Goal: Transaction & Acquisition: Purchase product/service

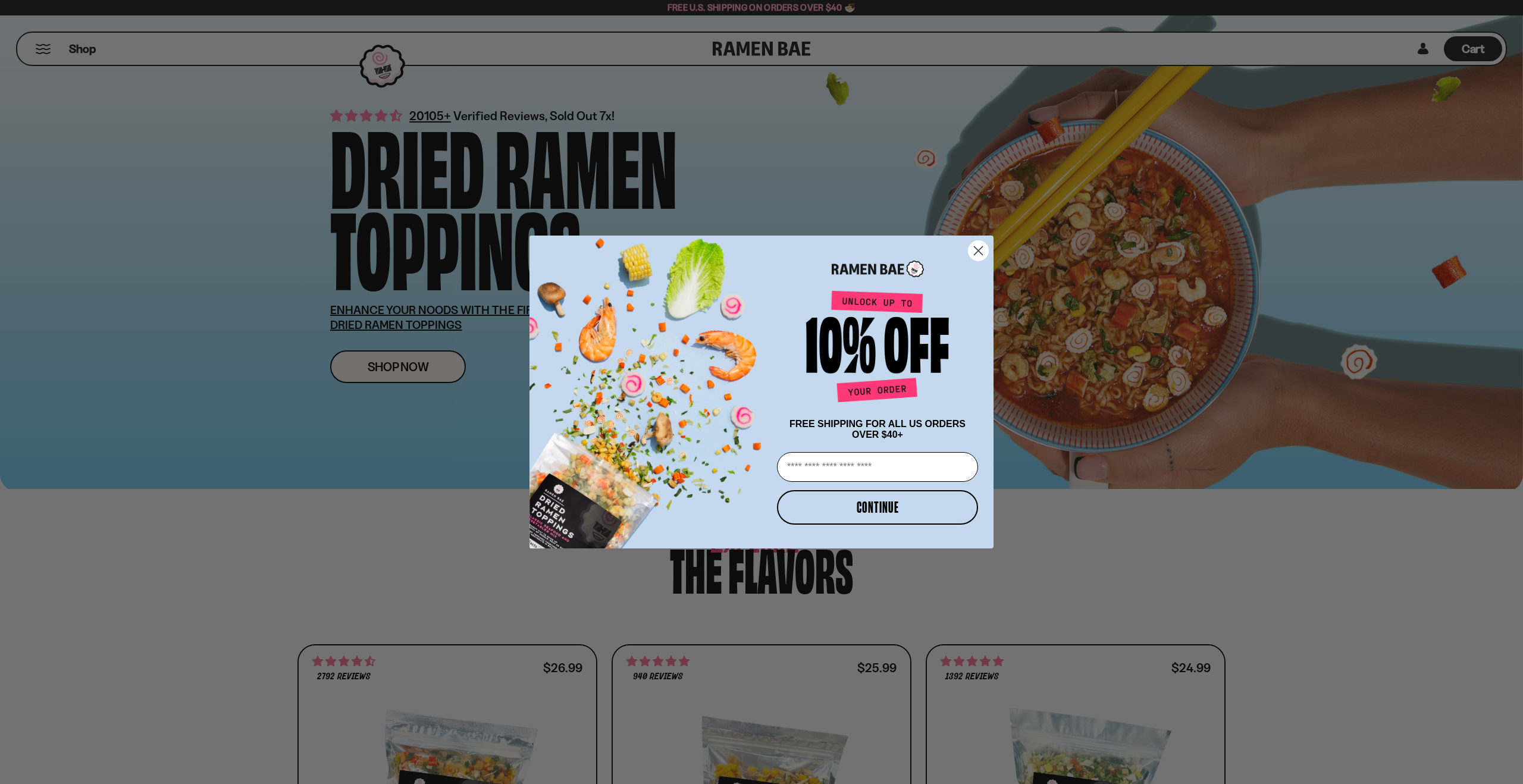
click at [867, 471] on input "Email" at bounding box center [877, 467] width 201 height 30
type input "**********"
click at [883, 508] on button "CONTINUE" at bounding box center [877, 507] width 201 height 35
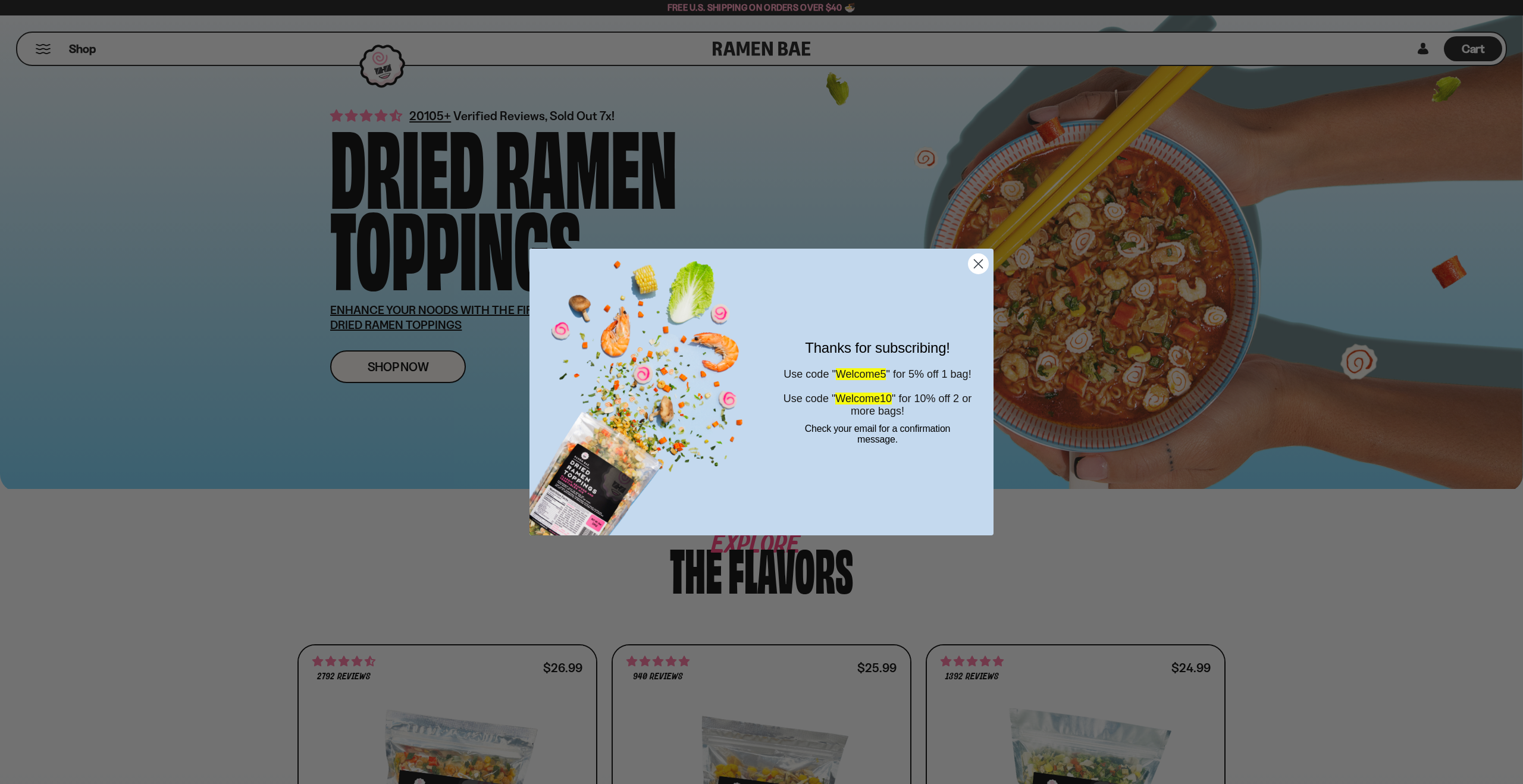
click at [976, 262] on icon "Close dialog" at bounding box center [978, 263] width 8 height 8
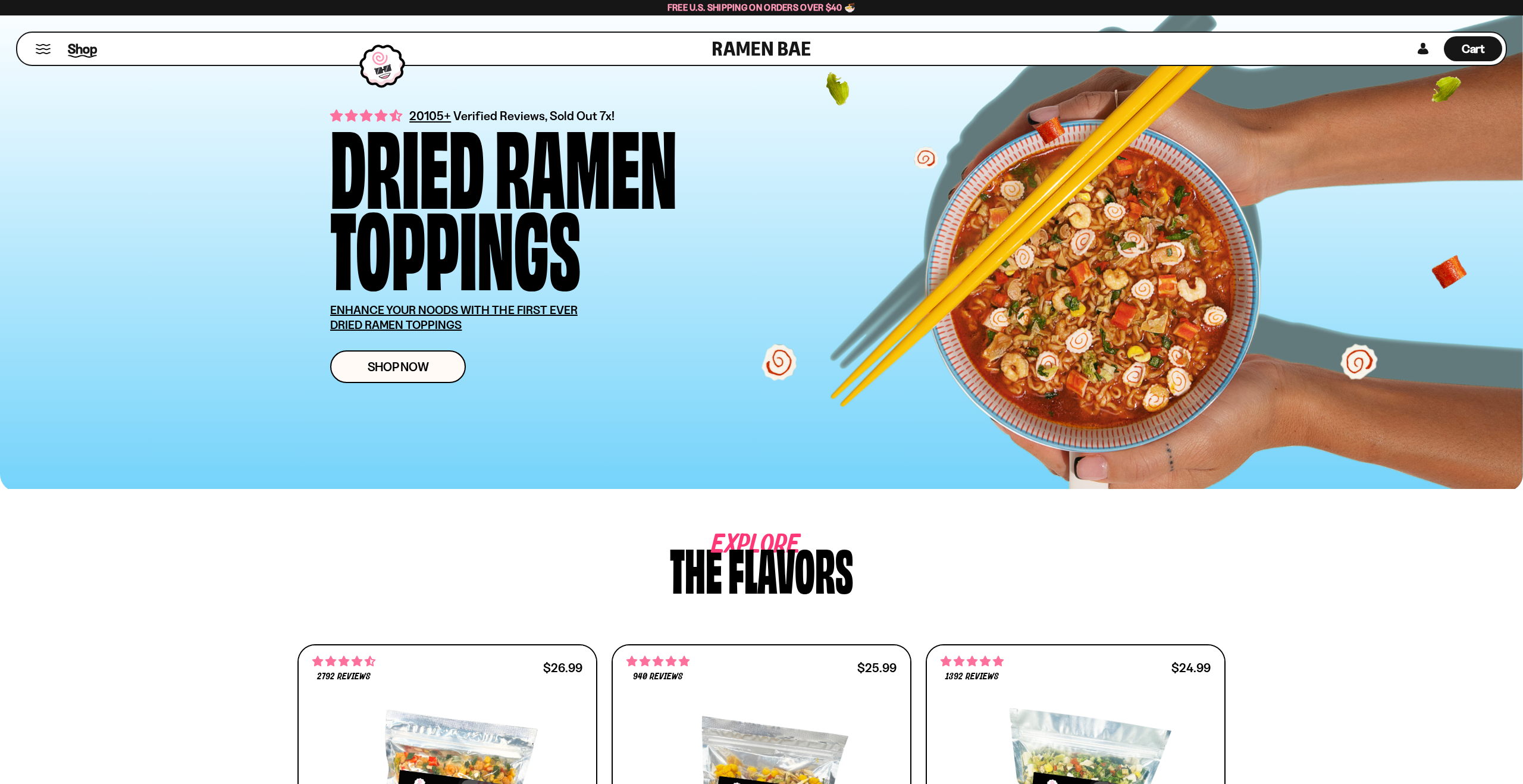
click at [74, 49] on span "Shop" at bounding box center [82, 48] width 29 height 18
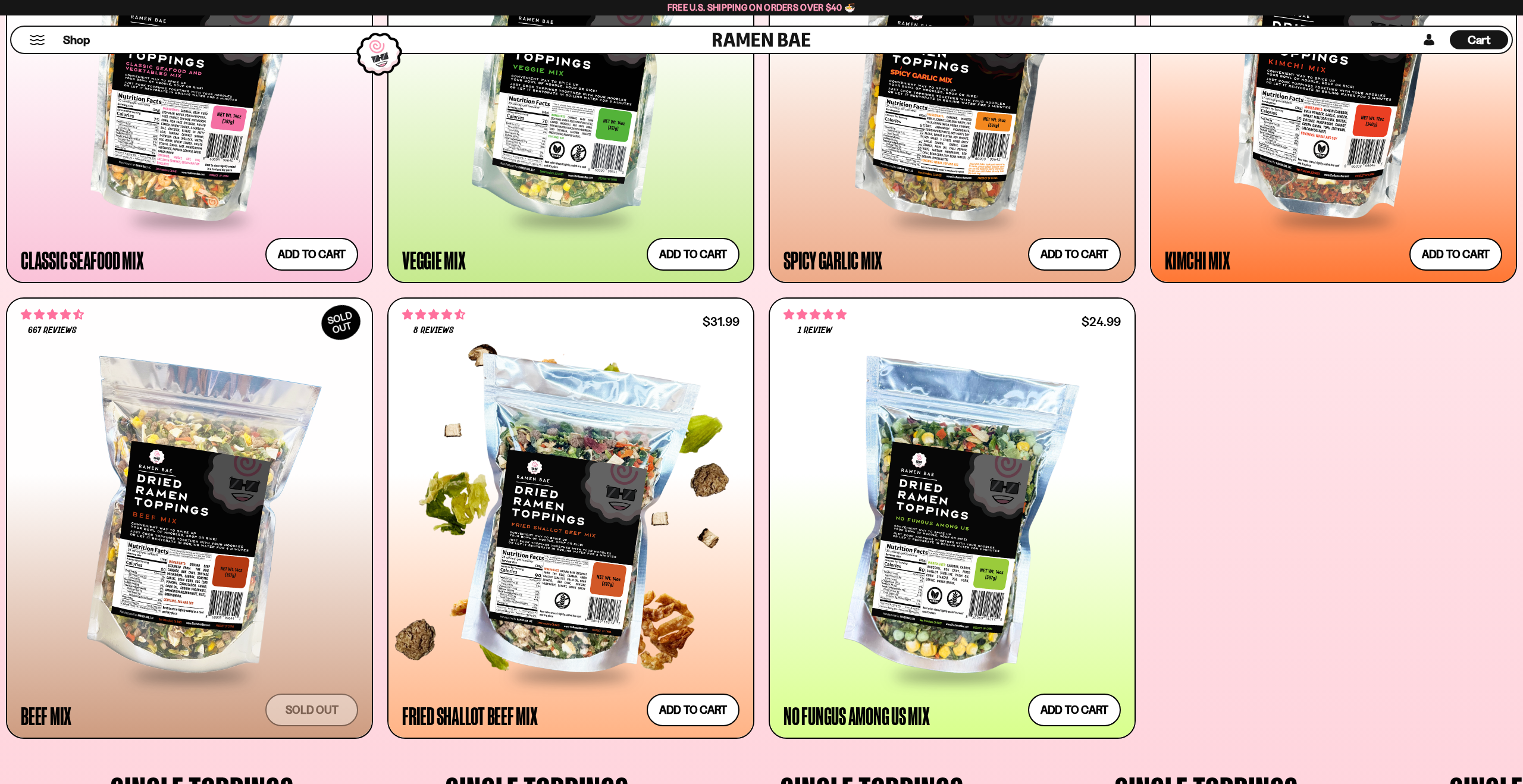
scroll to position [854, 0]
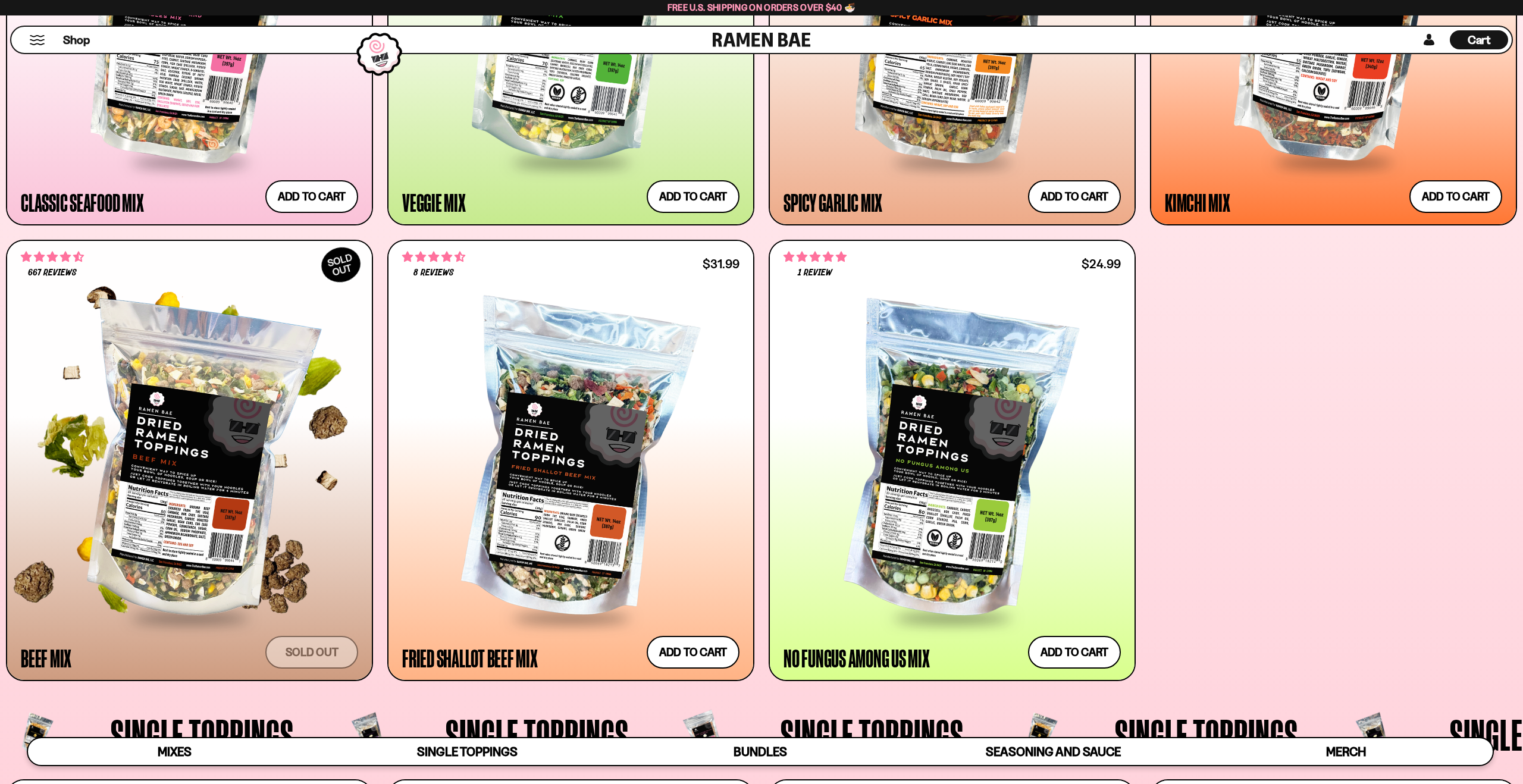
click at [199, 460] on div at bounding box center [190, 462] width 337 height 308
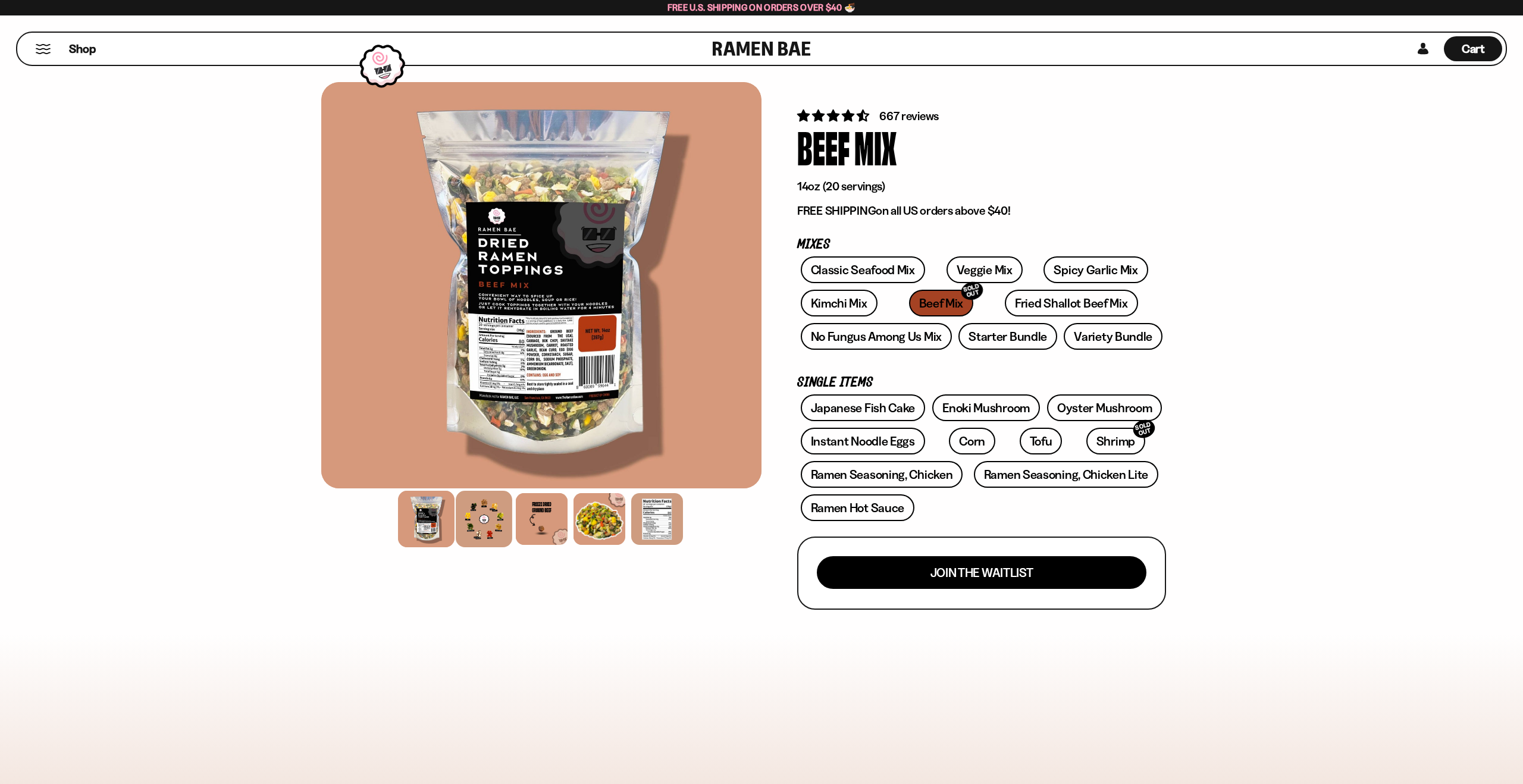
click at [460, 524] on div at bounding box center [483, 518] width 56 height 56
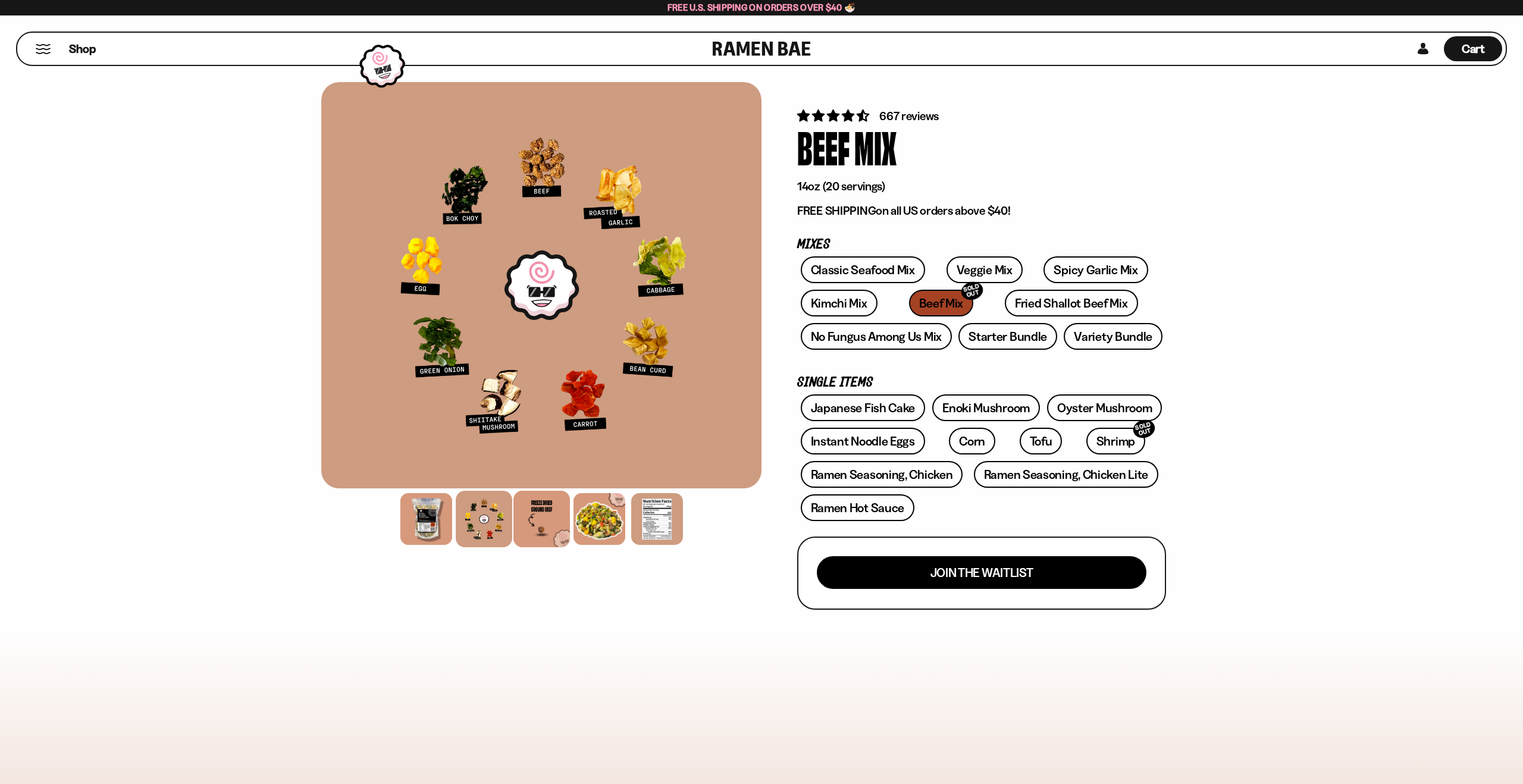
click at [554, 517] on div at bounding box center [541, 518] width 56 height 56
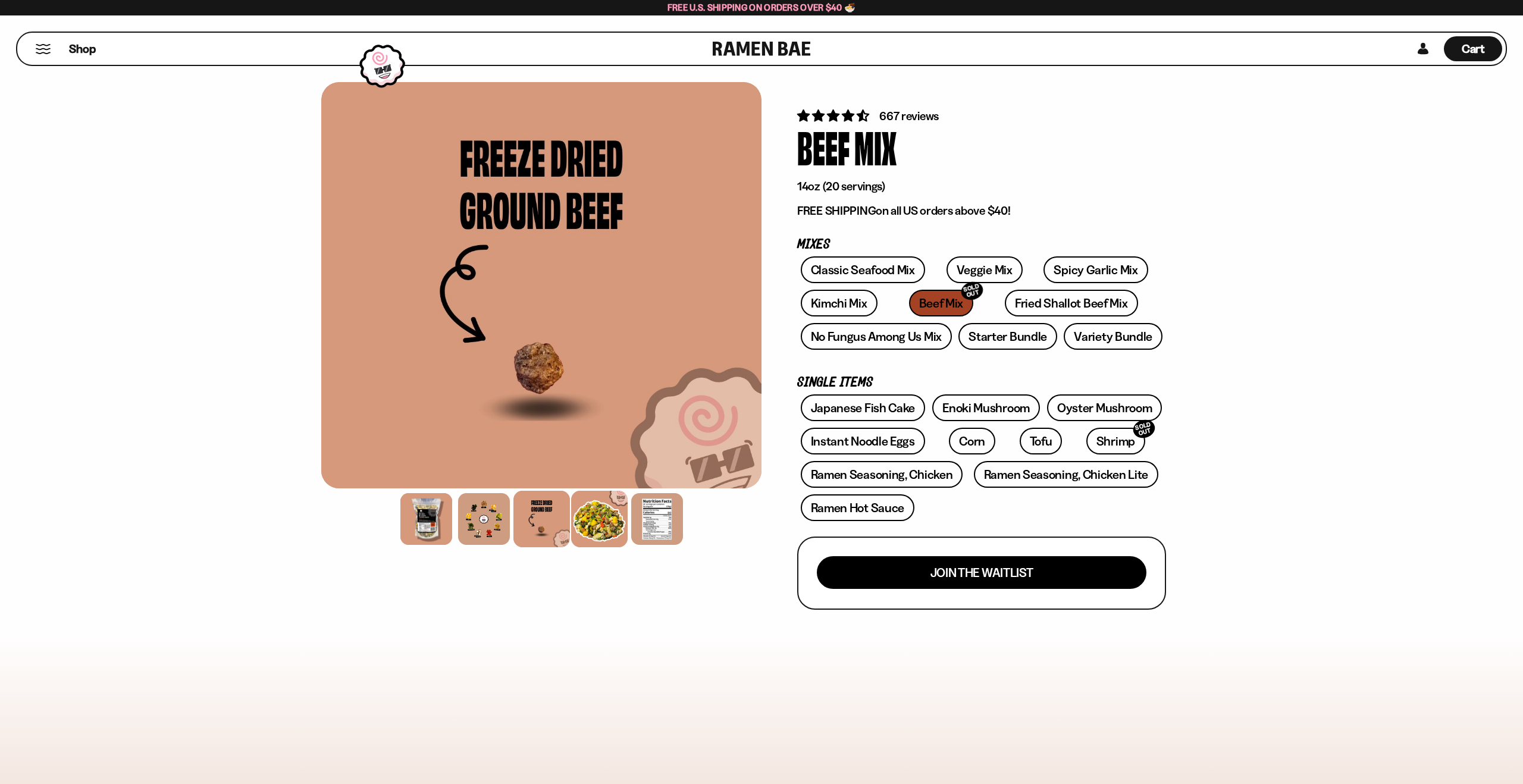
click at [588, 515] on div at bounding box center [599, 518] width 56 height 56
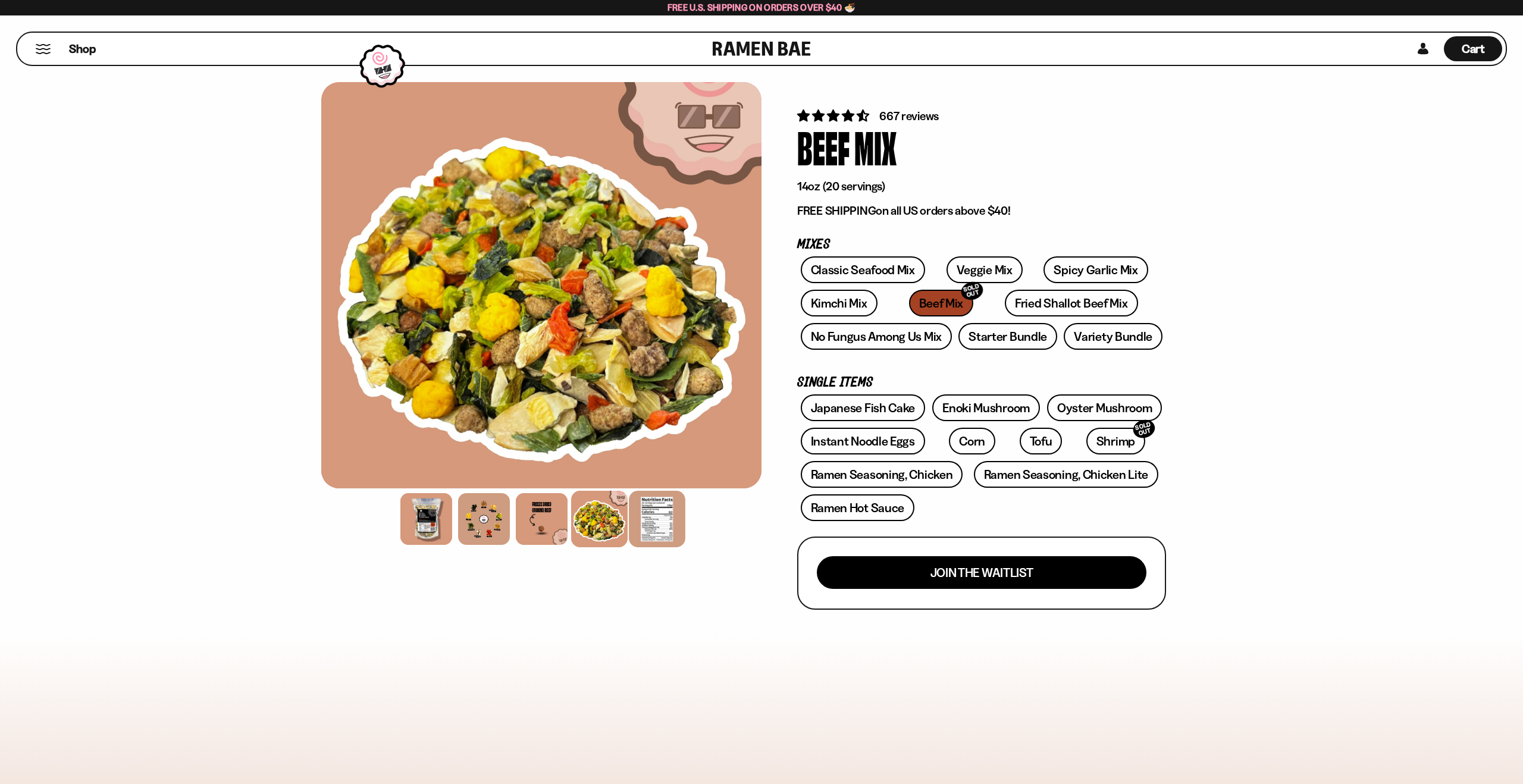
click at [667, 522] on div at bounding box center [656, 518] width 56 height 56
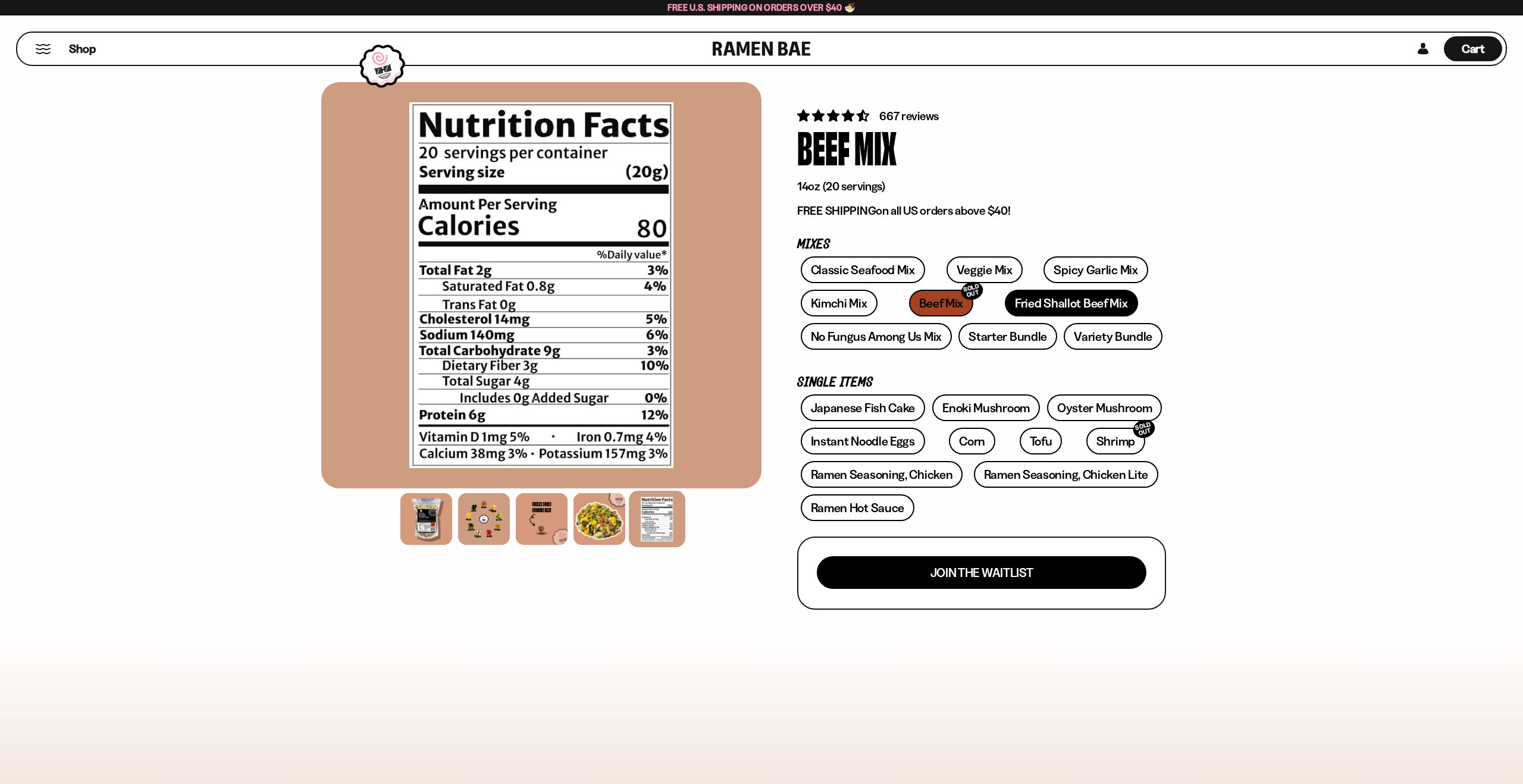
click at [1005, 304] on link "Fried Shallot Beef Mix" at bounding box center [1071, 303] width 133 height 27
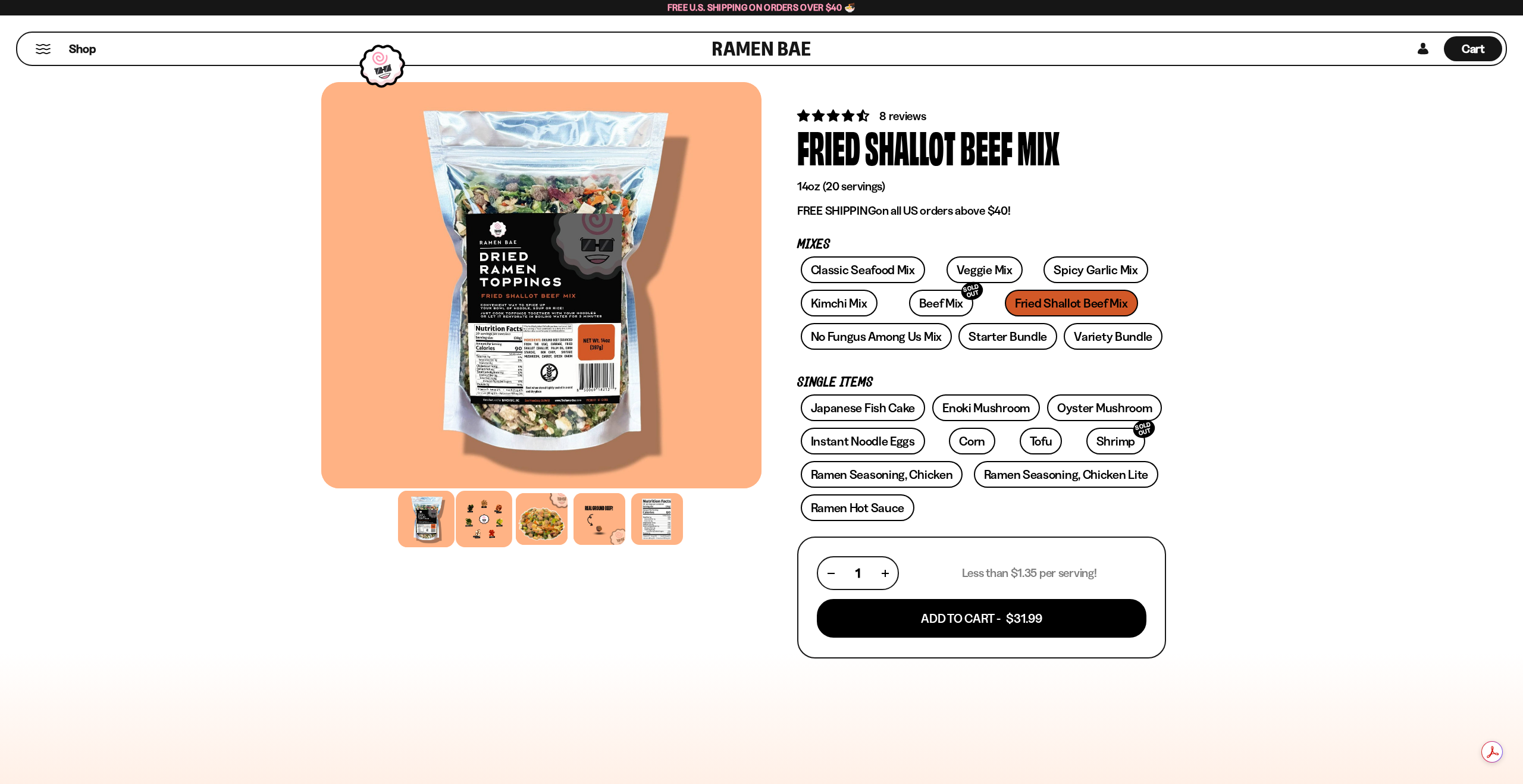
click at [491, 514] on div at bounding box center [483, 518] width 56 height 56
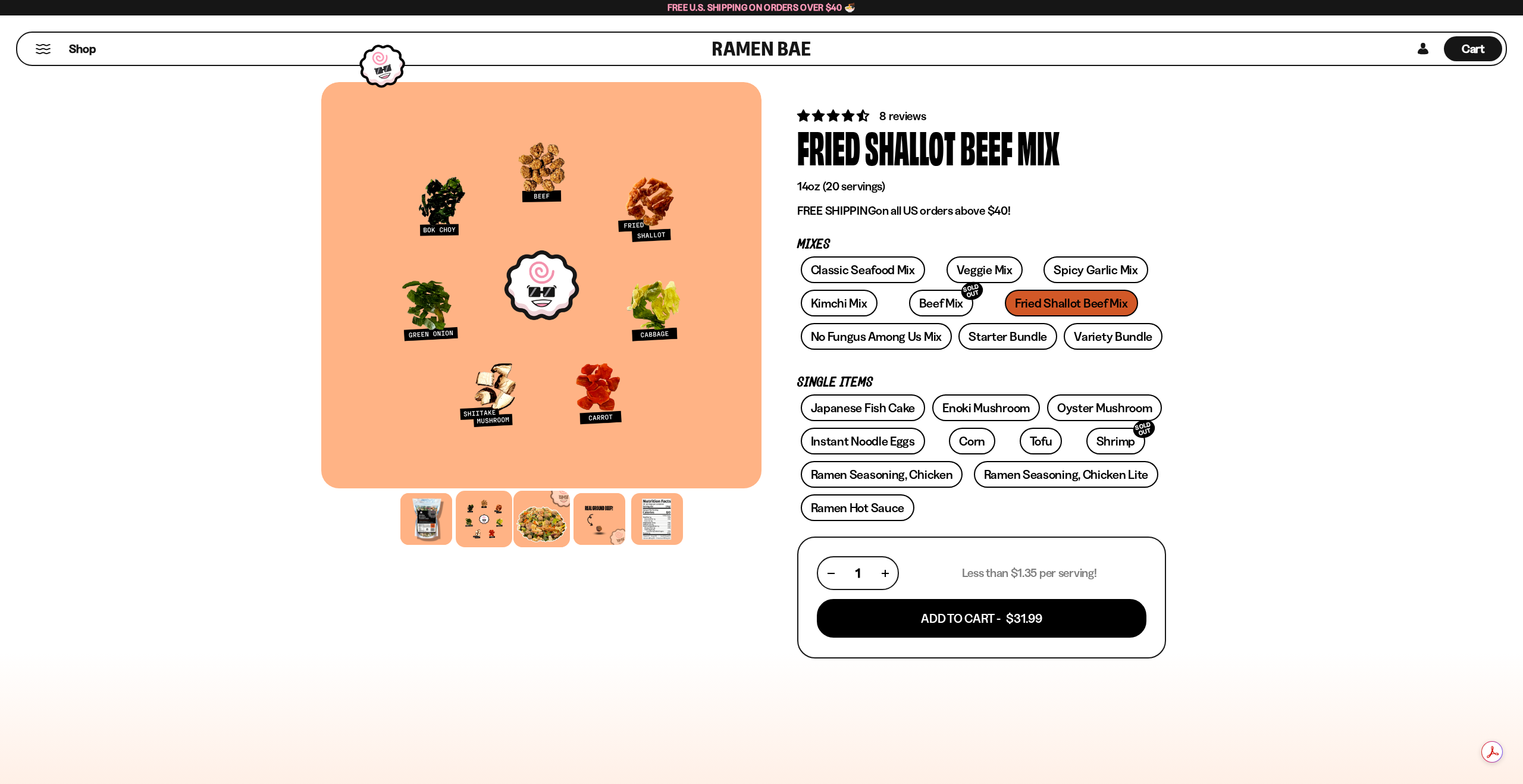
click at [519, 536] on div at bounding box center [541, 518] width 56 height 56
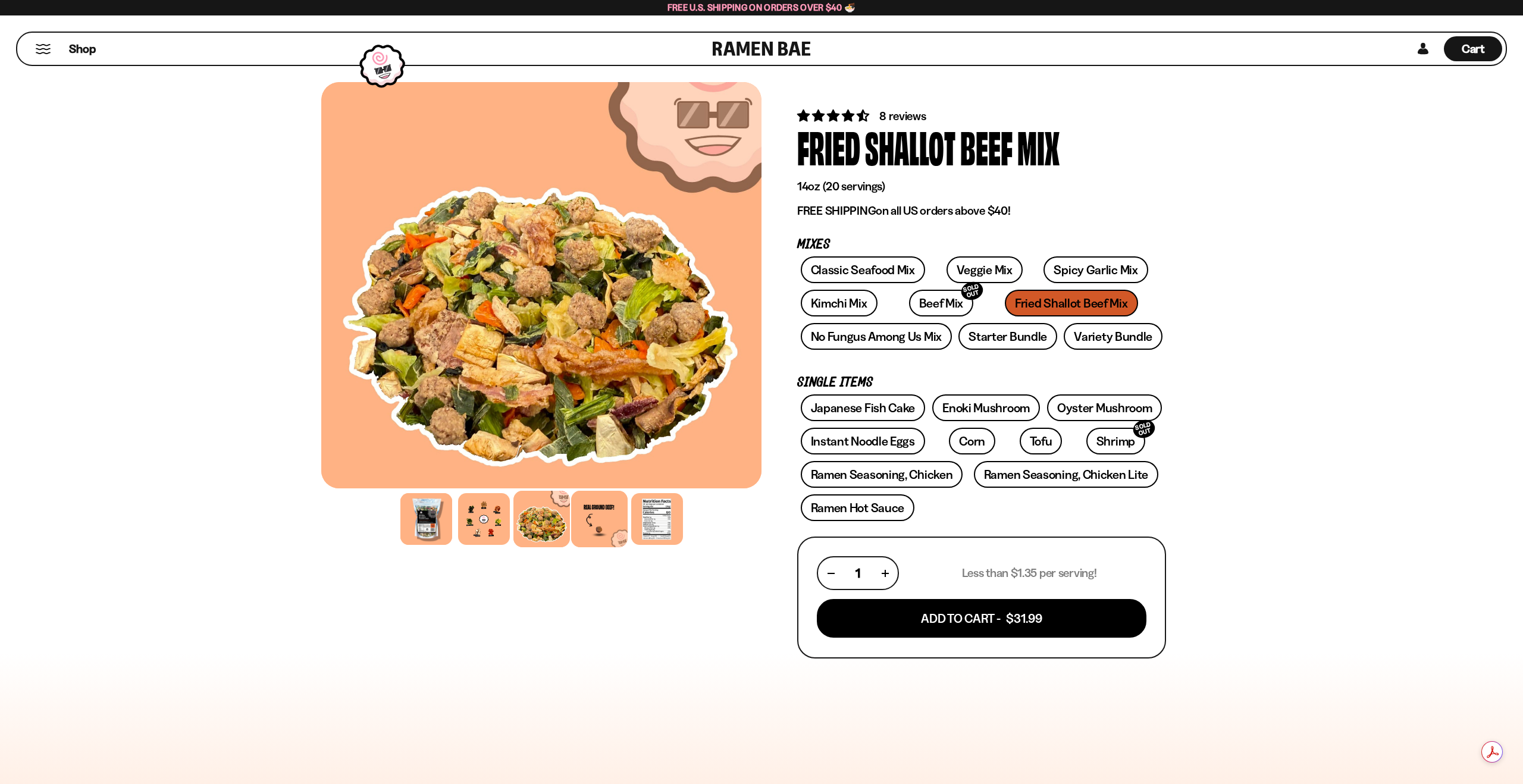
click at [617, 517] on div at bounding box center [599, 518] width 56 height 56
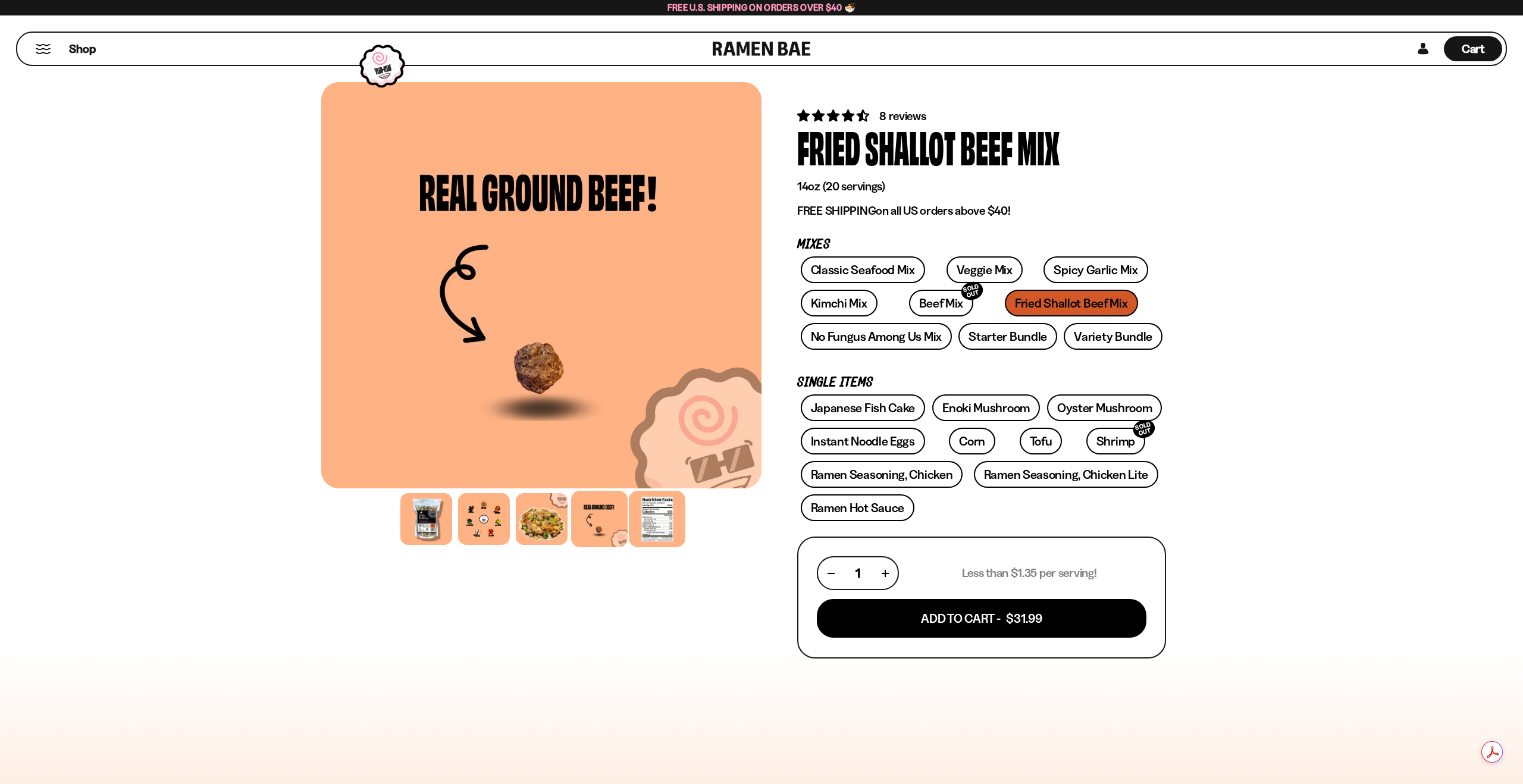
click at [650, 517] on div at bounding box center [656, 518] width 56 height 56
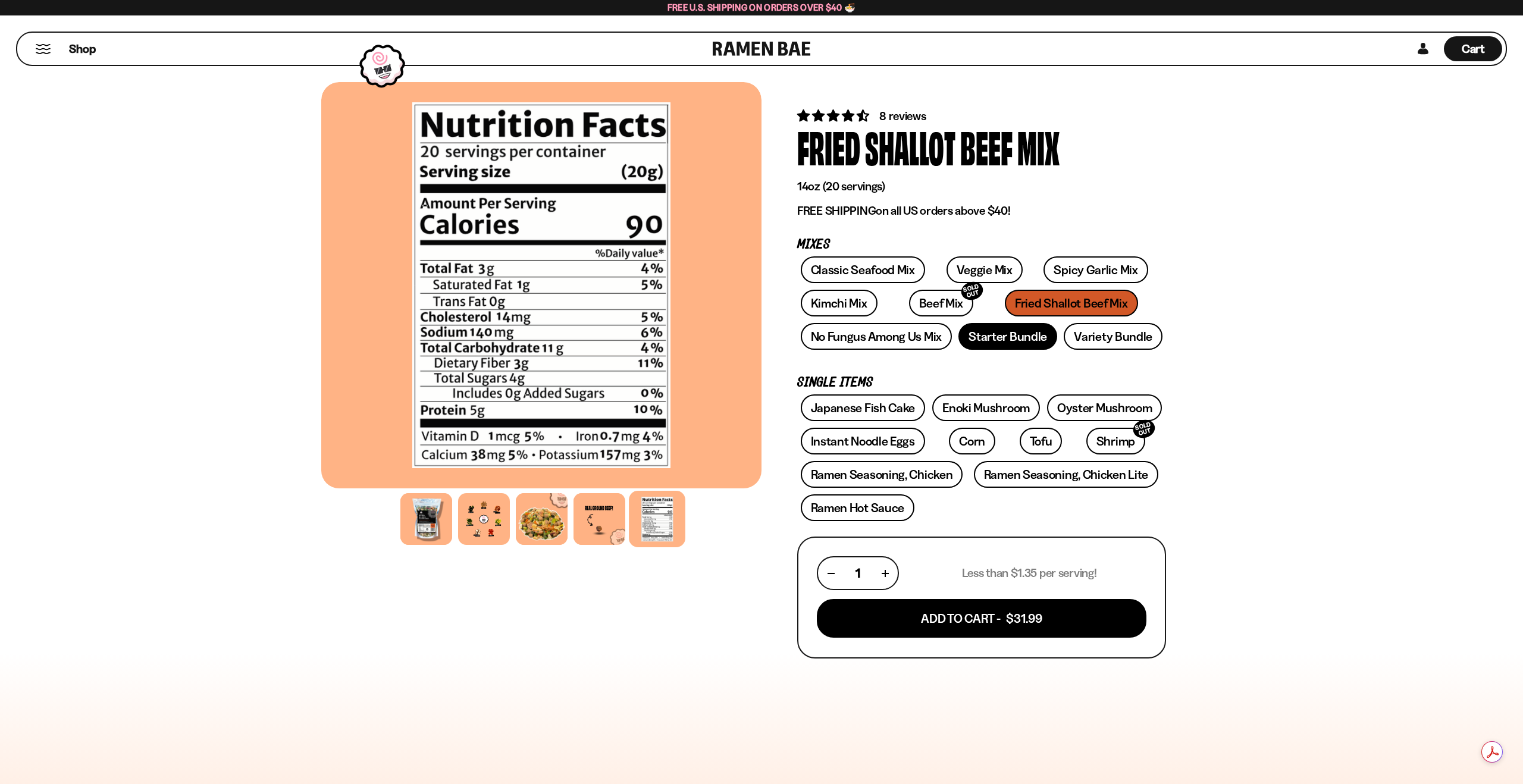
click at [998, 327] on link "Starter Bundle" at bounding box center [1008, 336] width 99 height 27
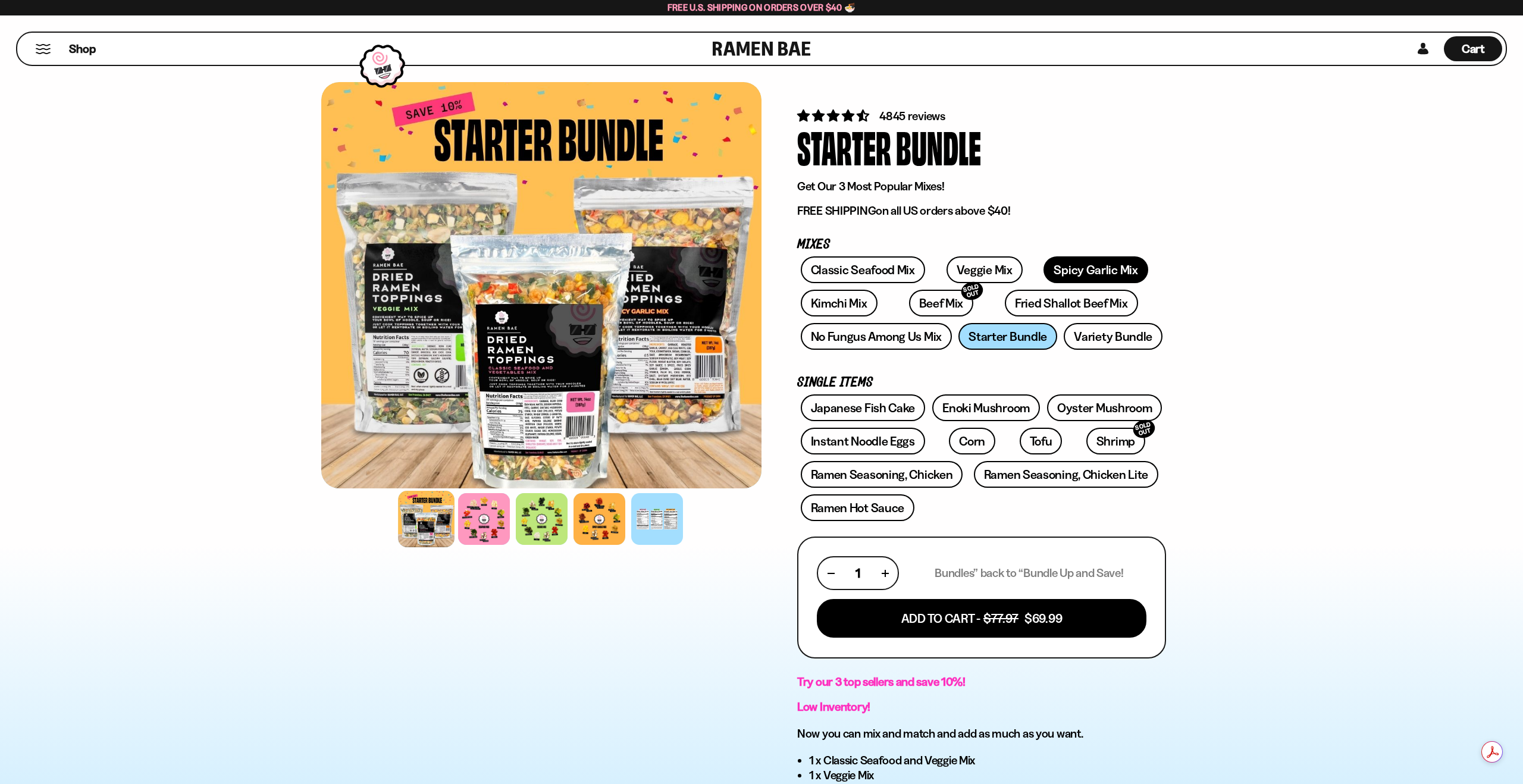
click at [1053, 273] on link "Spicy Garlic Mix" at bounding box center [1095, 269] width 104 height 27
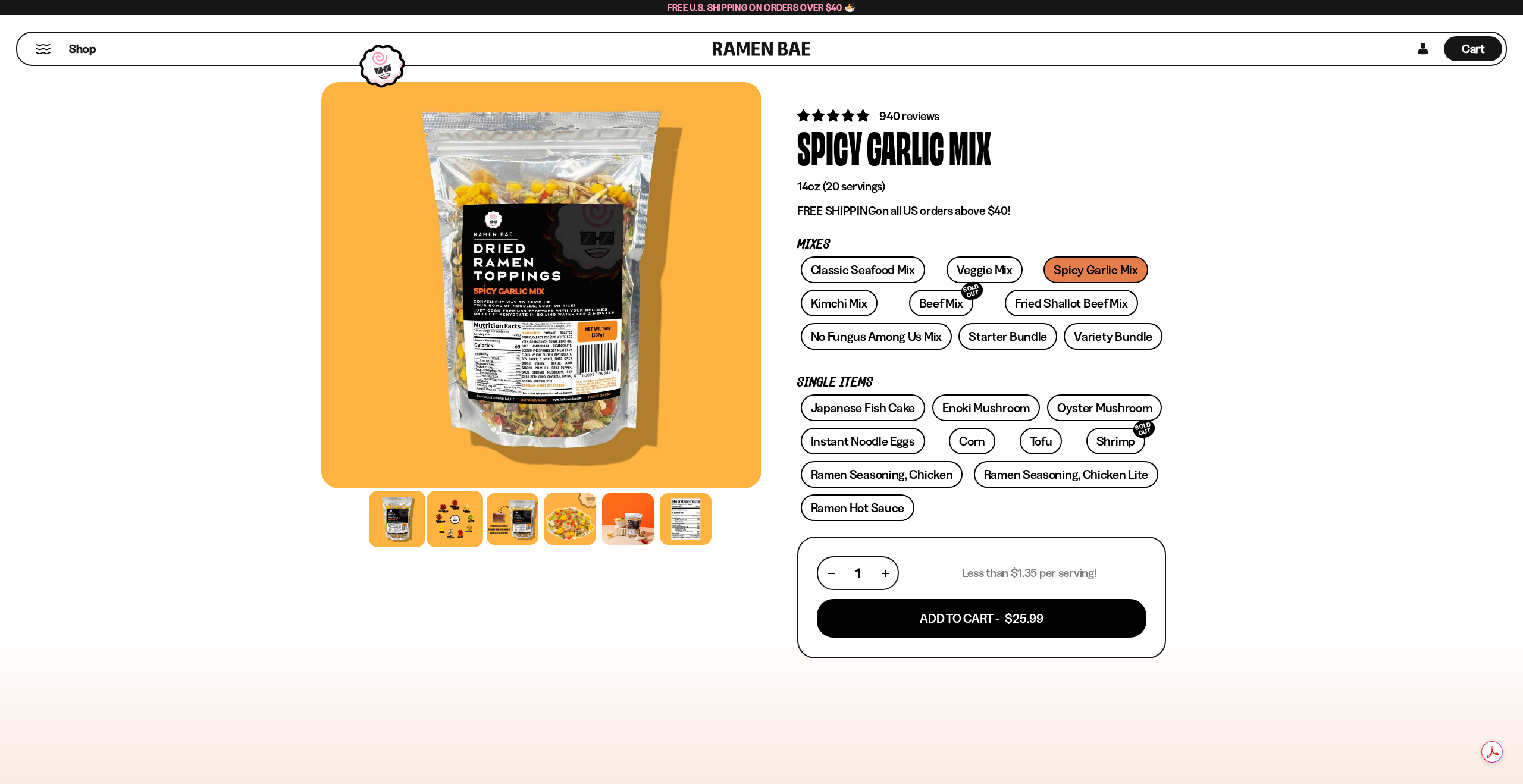
click at [459, 521] on div at bounding box center [454, 518] width 56 height 56
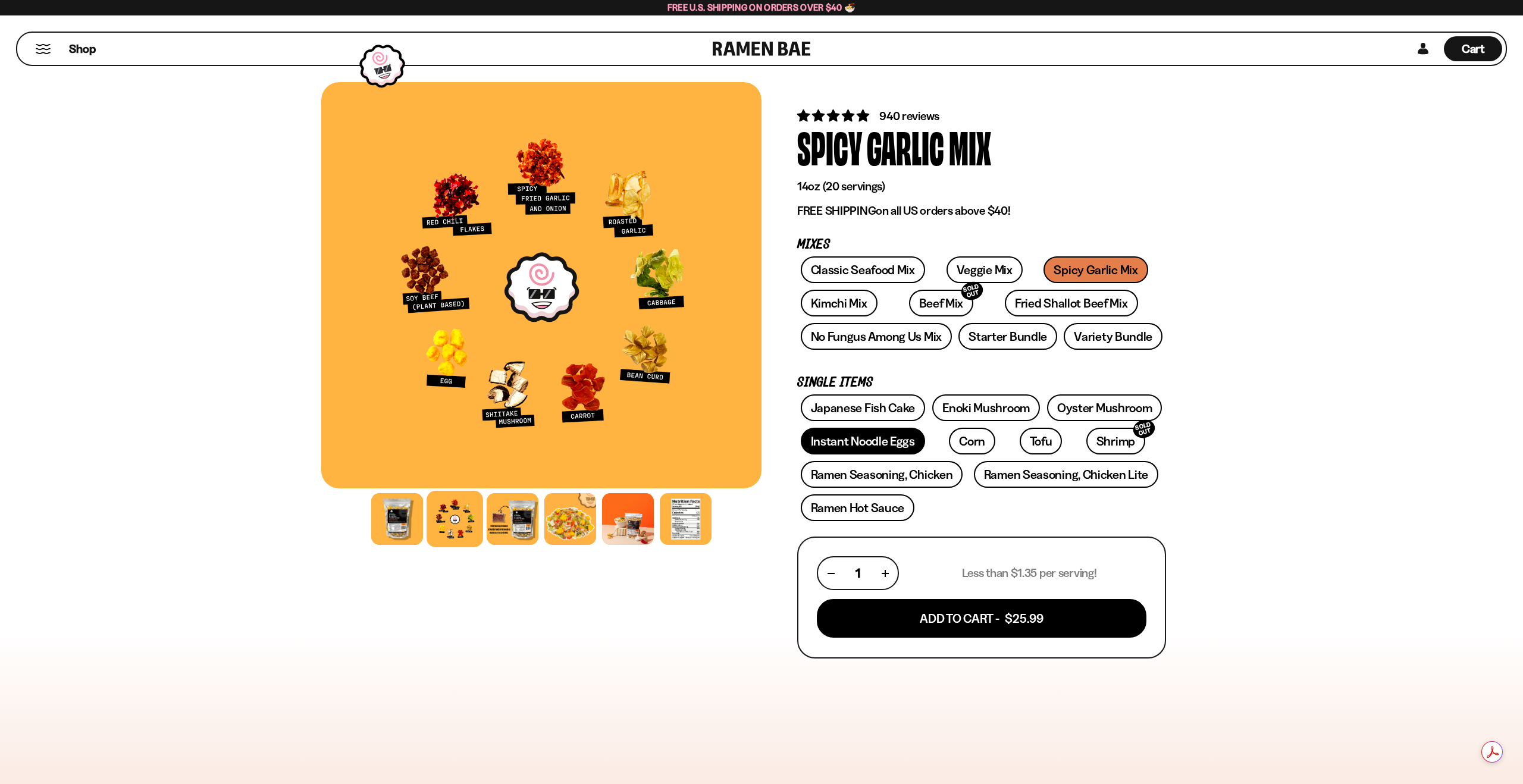
click at [874, 437] on link "Instant Noodle Eggs" at bounding box center [863, 440] width 124 height 27
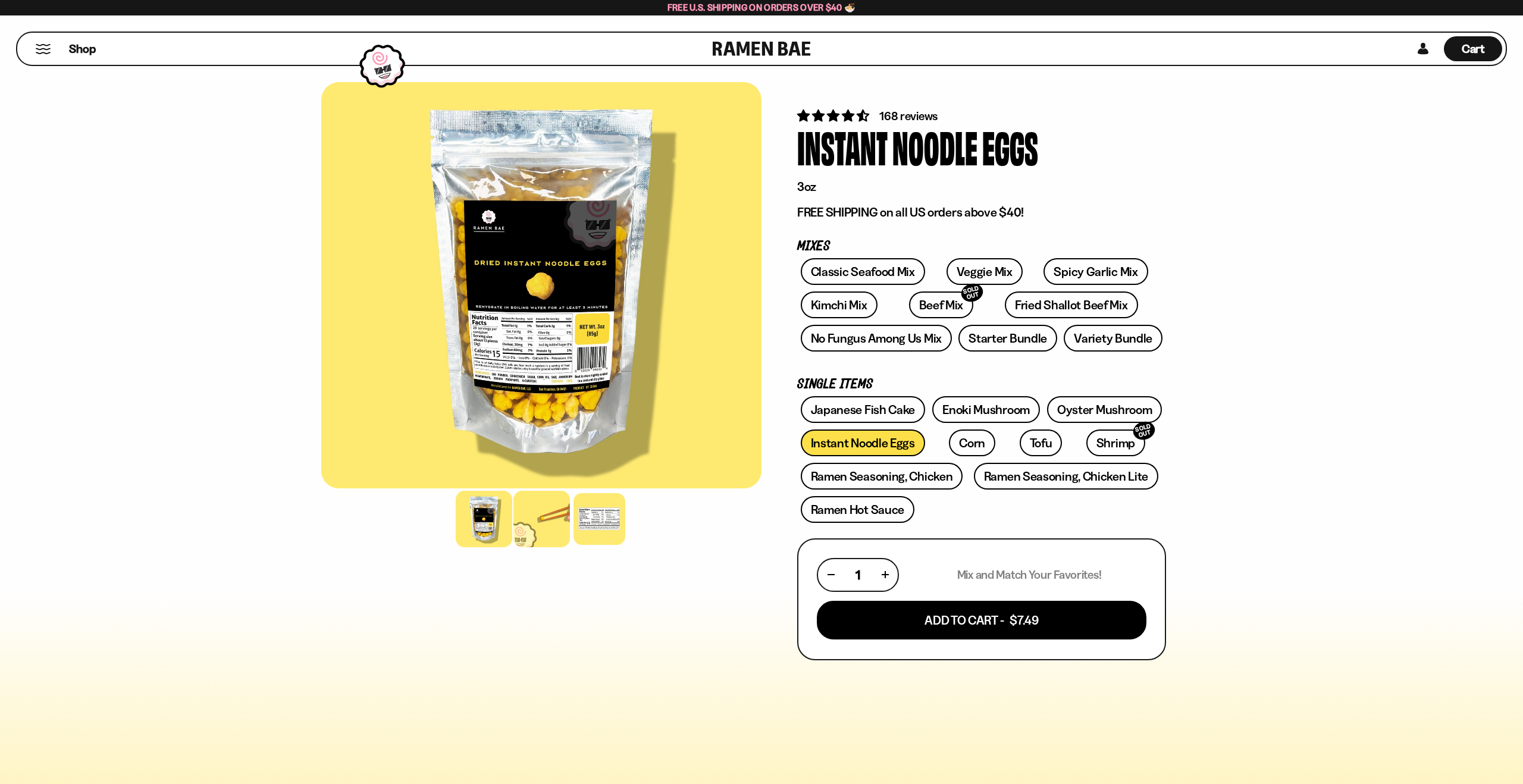
click at [528, 521] on div at bounding box center [541, 518] width 56 height 56
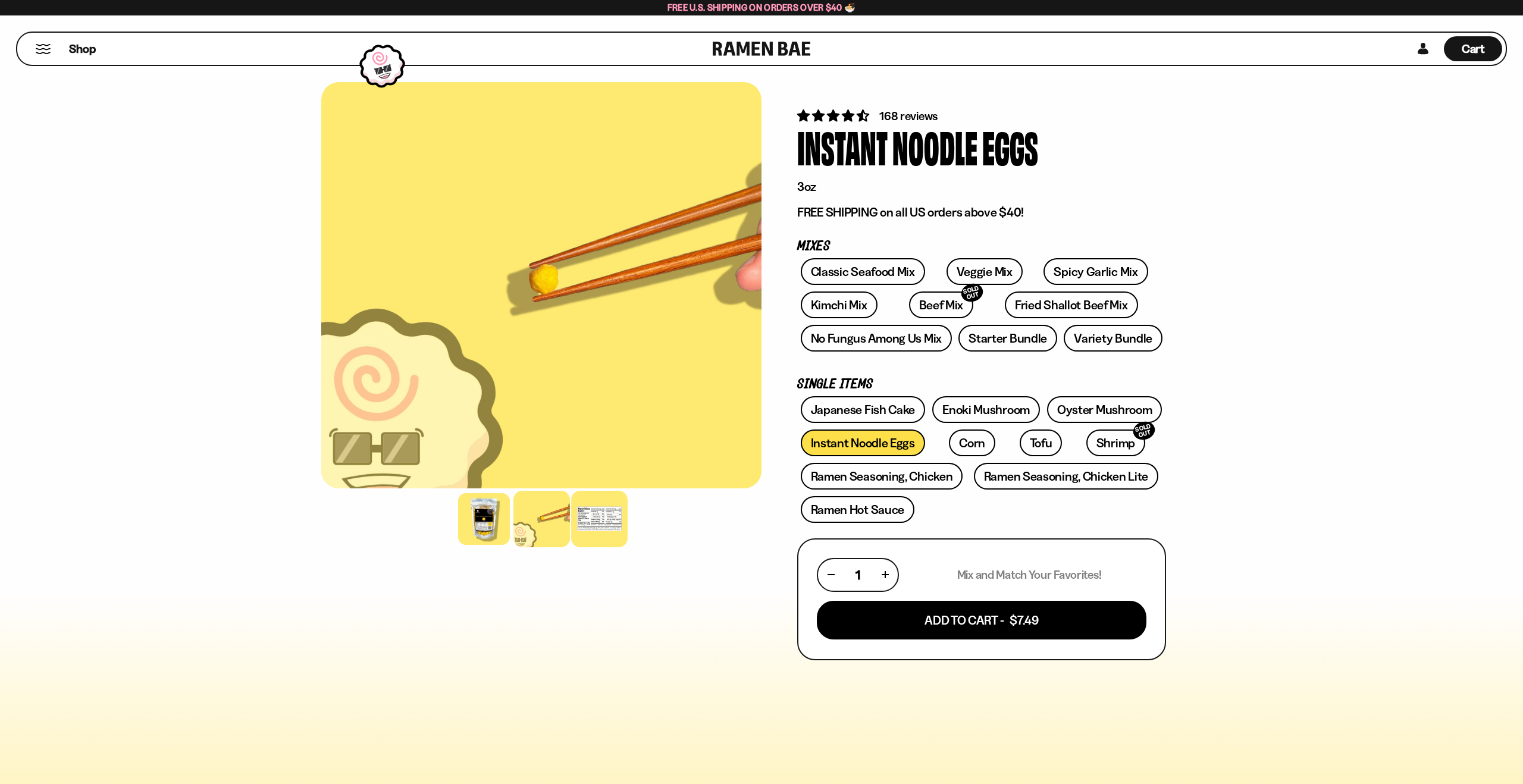
click at [592, 522] on div at bounding box center [599, 518] width 56 height 56
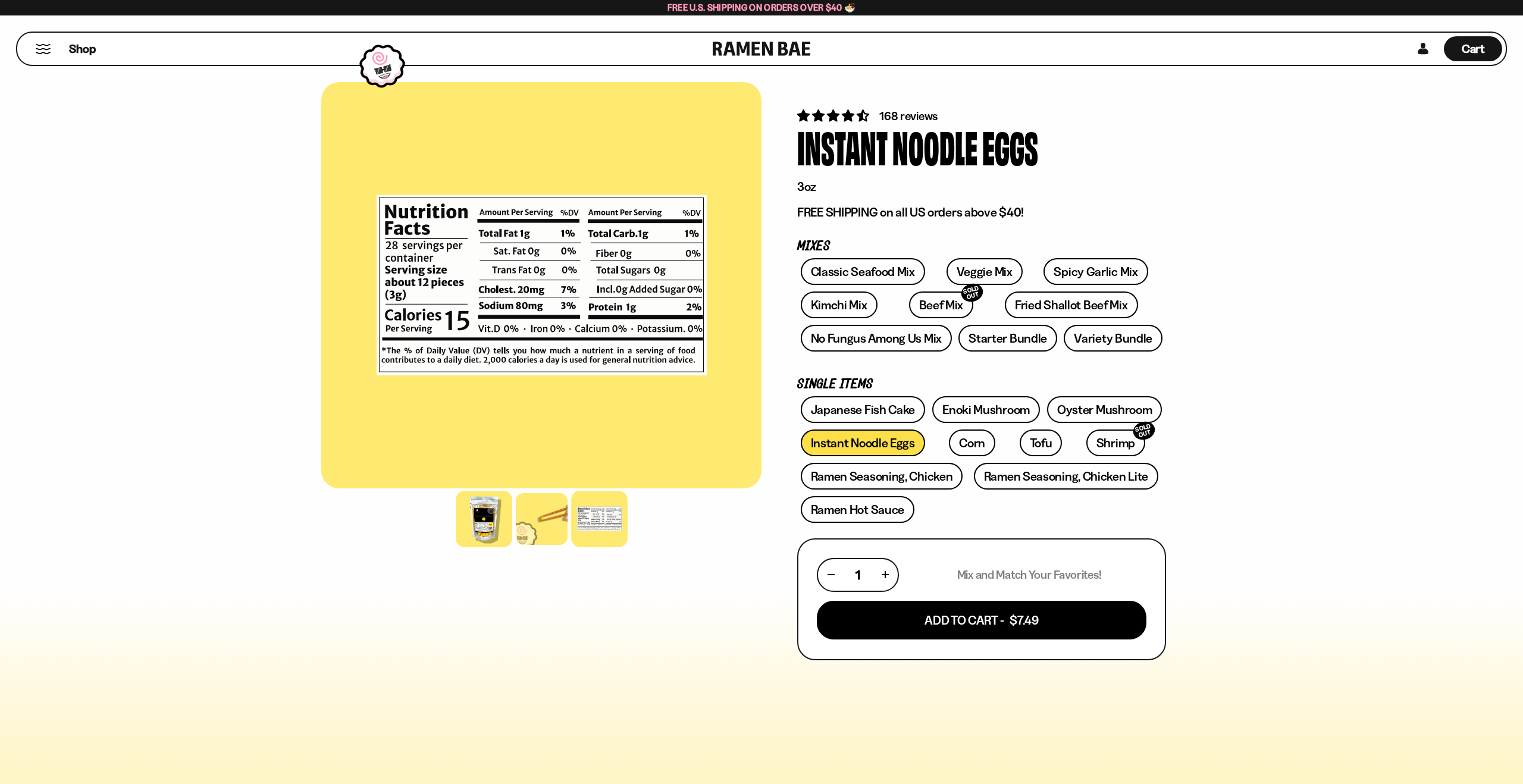
click at [488, 517] on div at bounding box center [483, 518] width 56 height 56
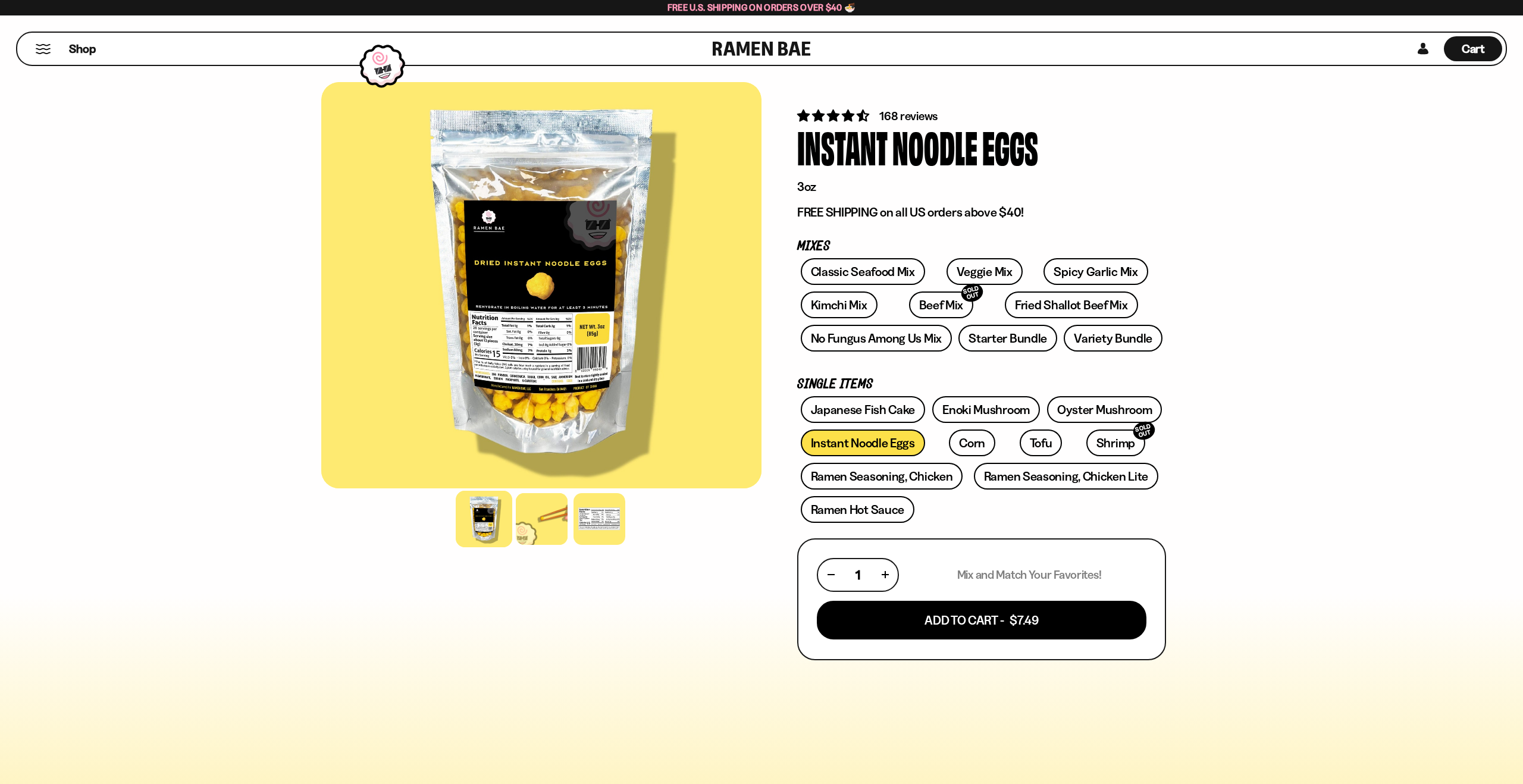
click at [529, 357] on div at bounding box center [541, 285] width 440 height 406
click at [536, 298] on div at bounding box center [541, 285] width 440 height 406
click at [537, 298] on div at bounding box center [541, 285] width 440 height 406
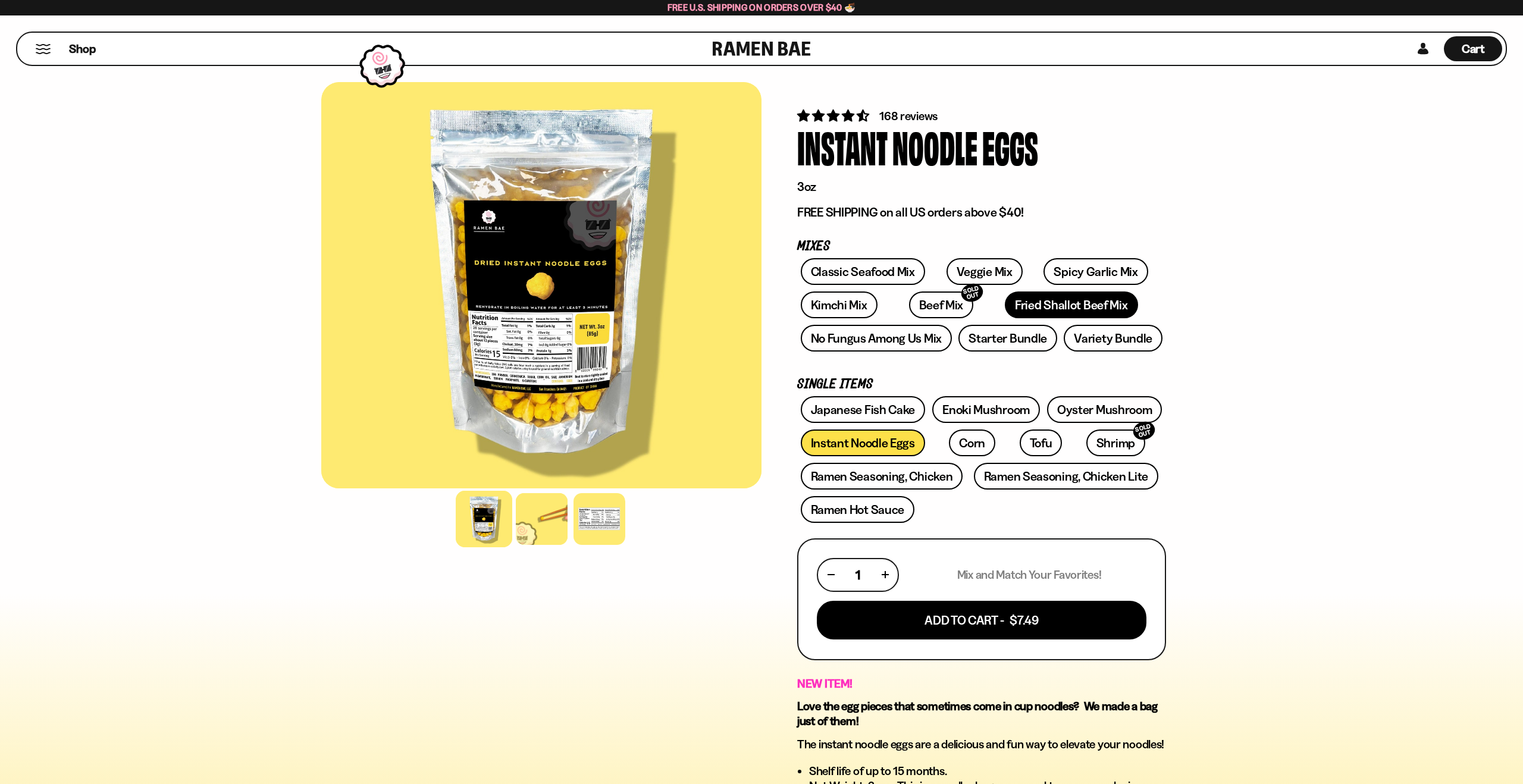
click at [1005, 301] on link "Fried Shallot Beef Mix" at bounding box center [1071, 305] width 133 height 27
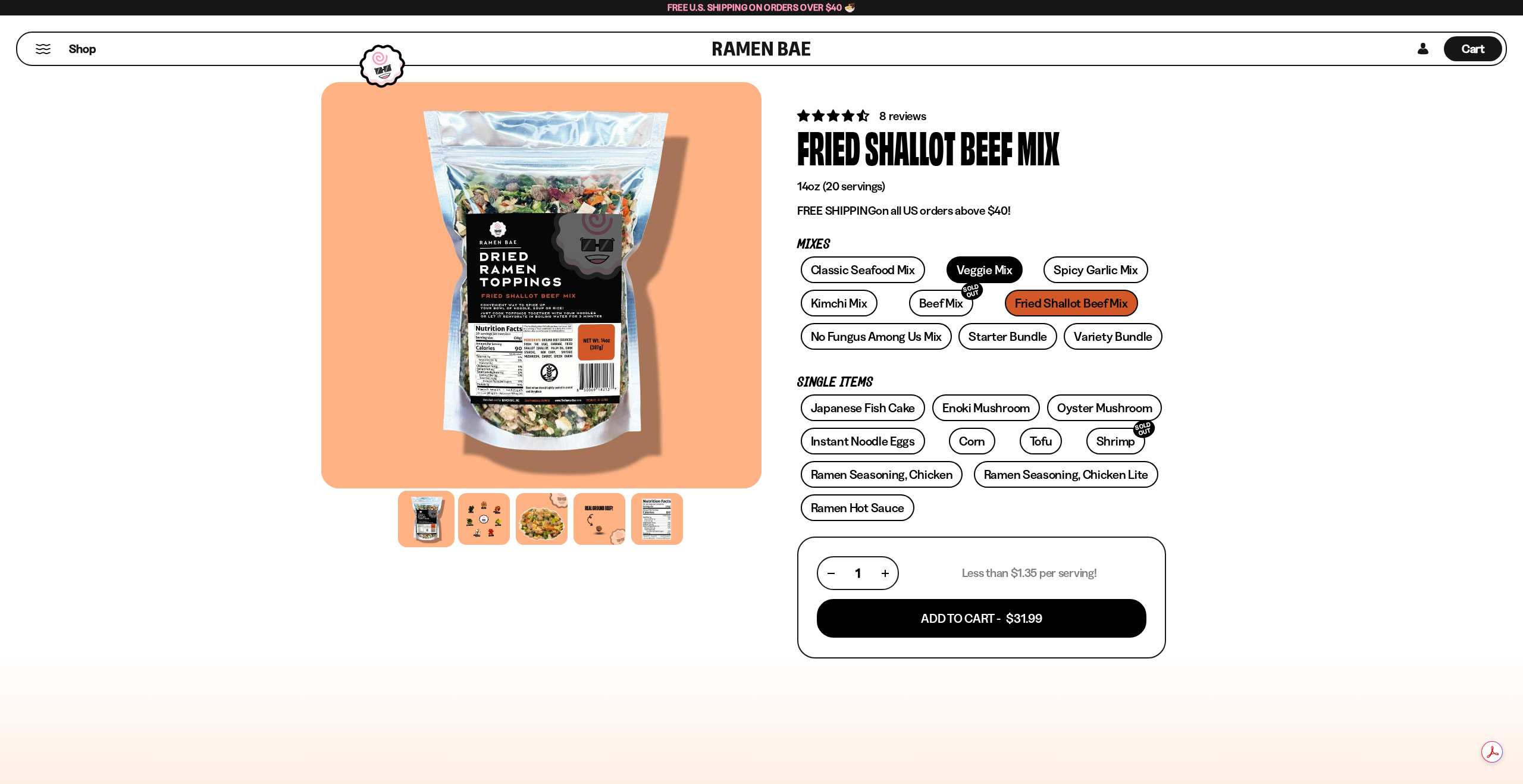
click at [970, 270] on link "Veggie Mix" at bounding box center [985, 269] width 76 height 27
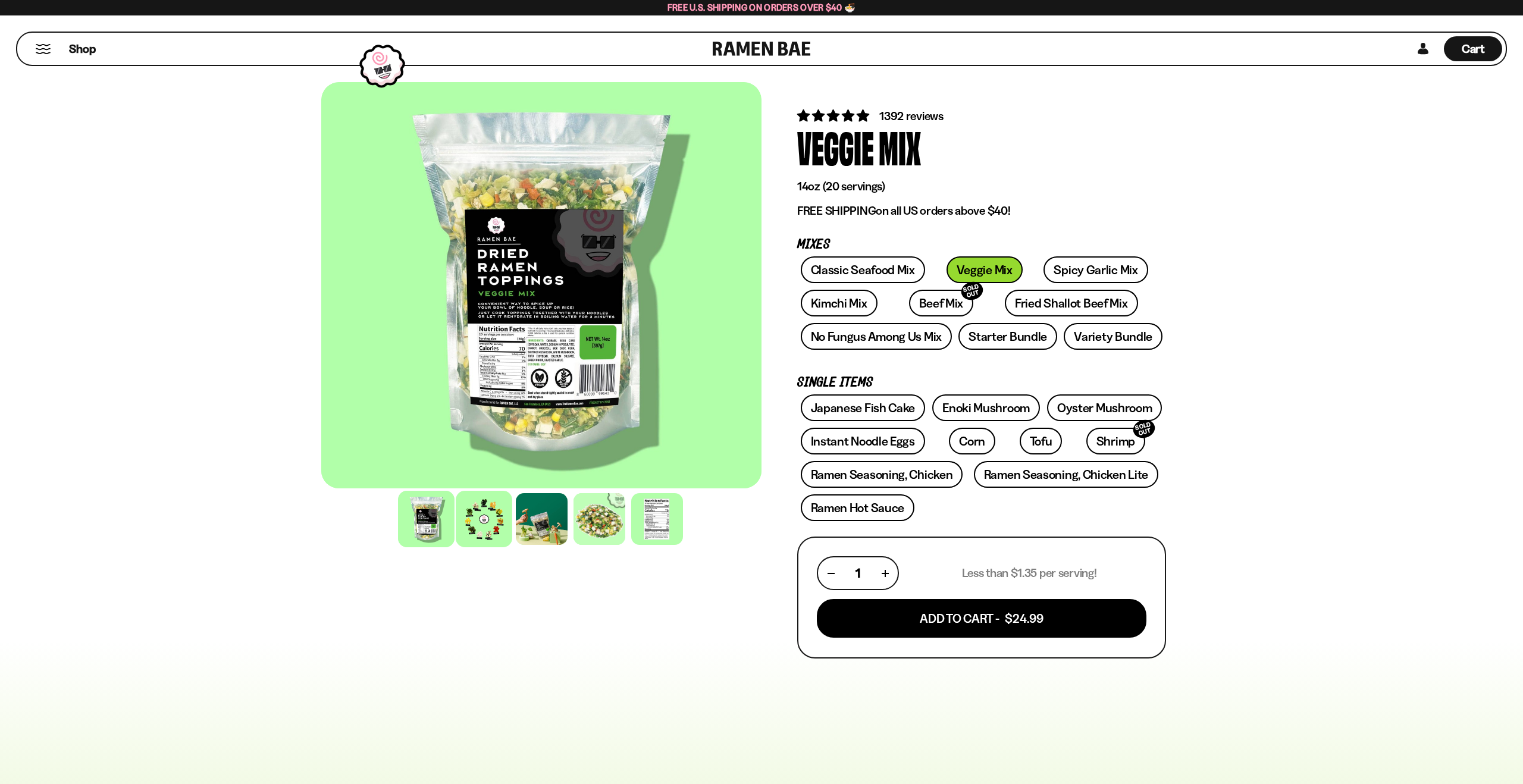
click at [509, 525] on div at bounding box center [483, 518] width 56 height 56
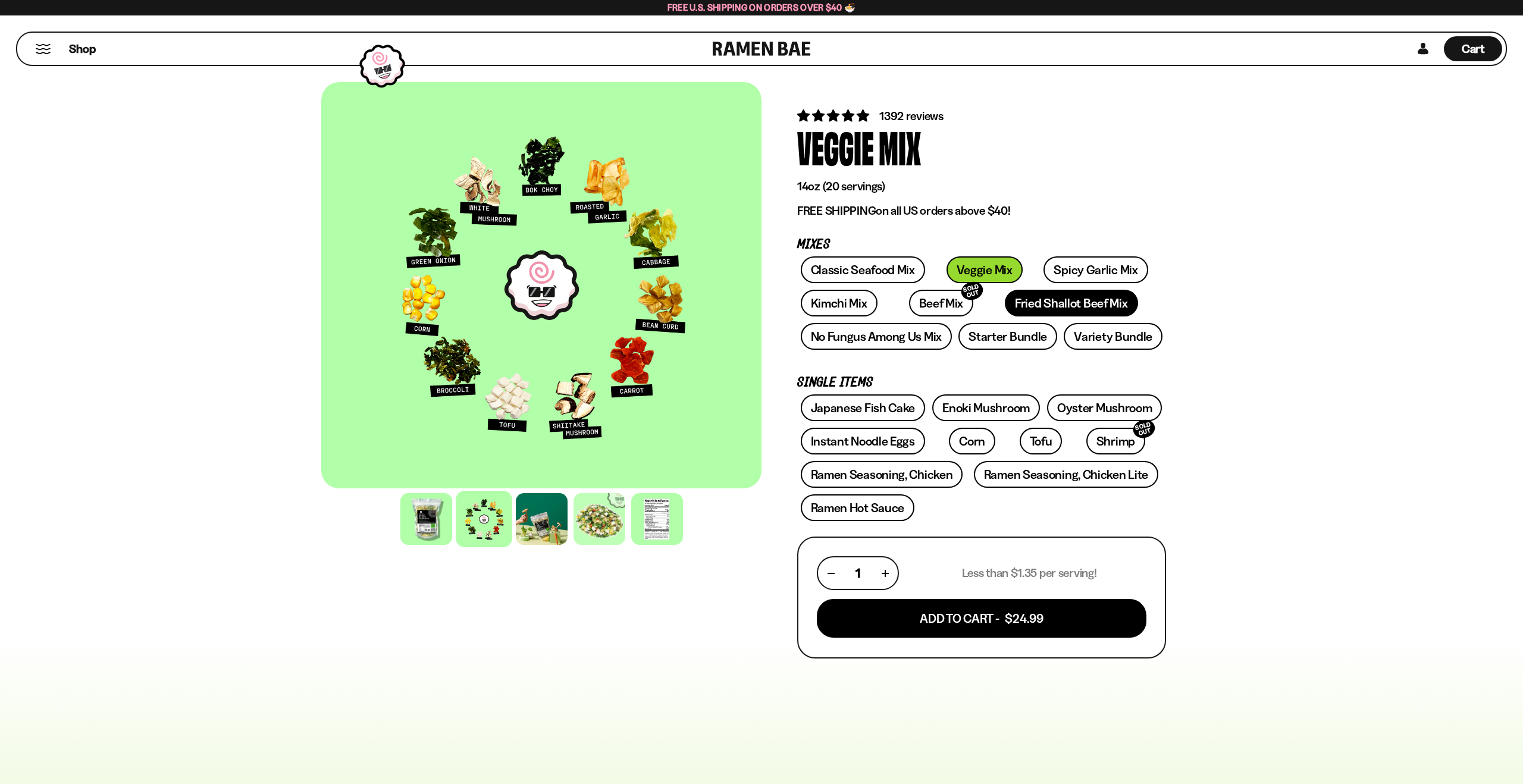
click at [1005, 300] on link "Fried Shallot Beef Mix" at bounding box center [1071, 303] width 133 height 27
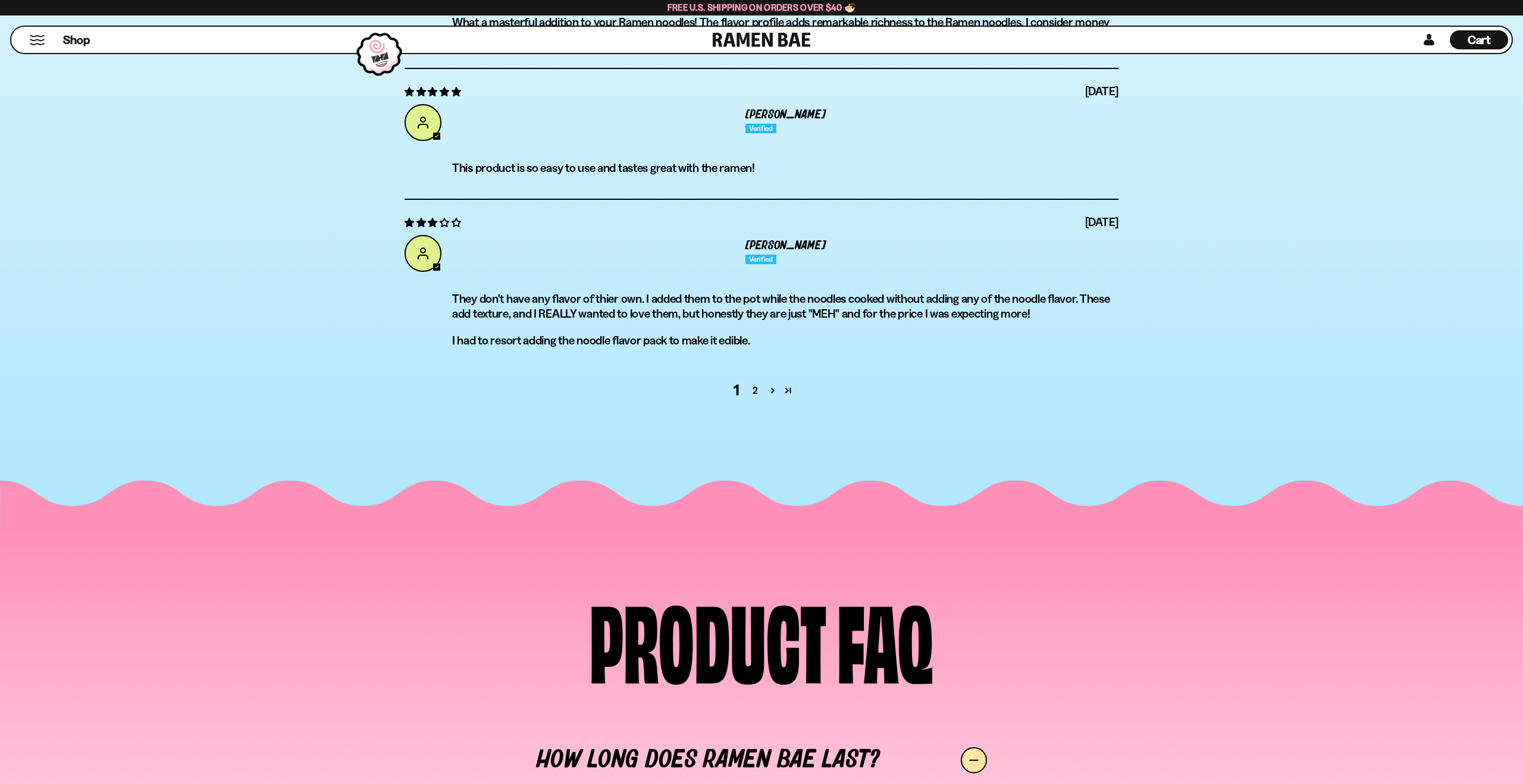
scroll to position [4778, 0]
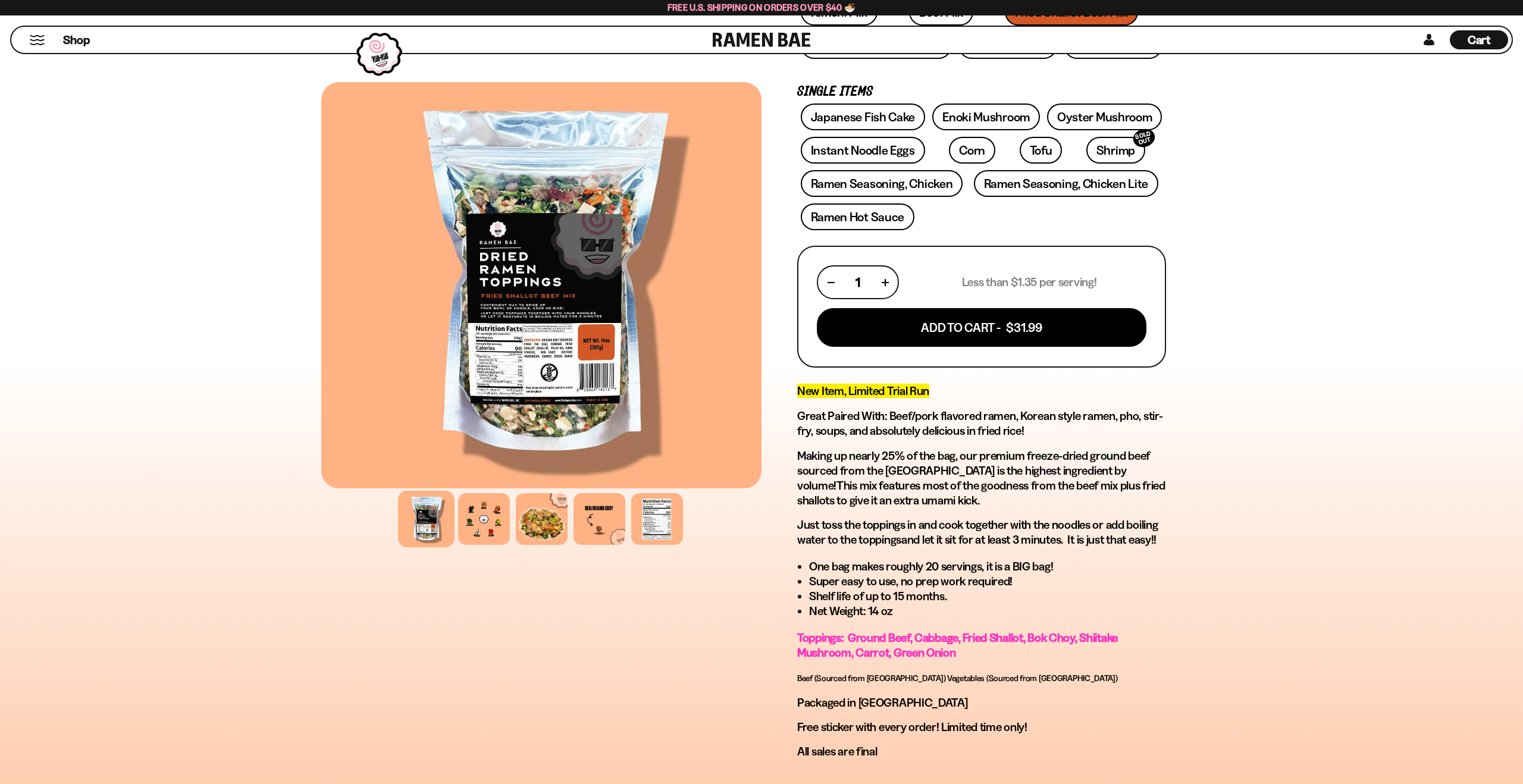
scroll to position [0, 0]
